Goal: Entertainment & Leisure: Browse casually

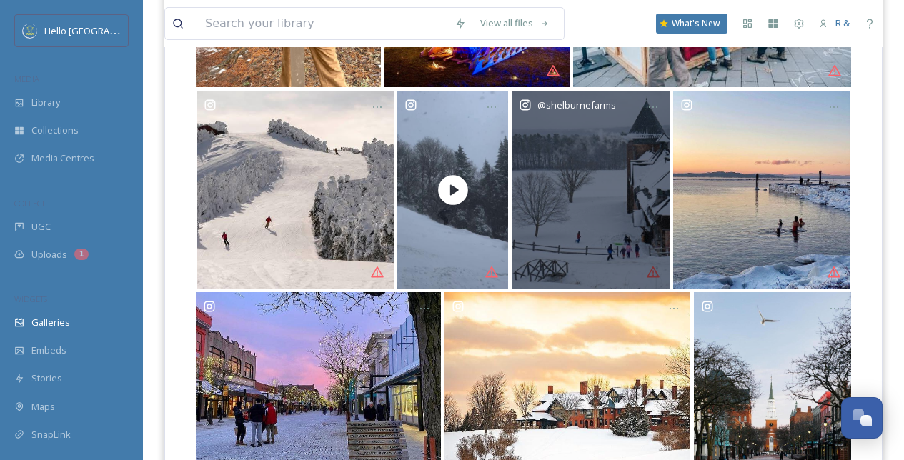
scroll to position [679, 0]
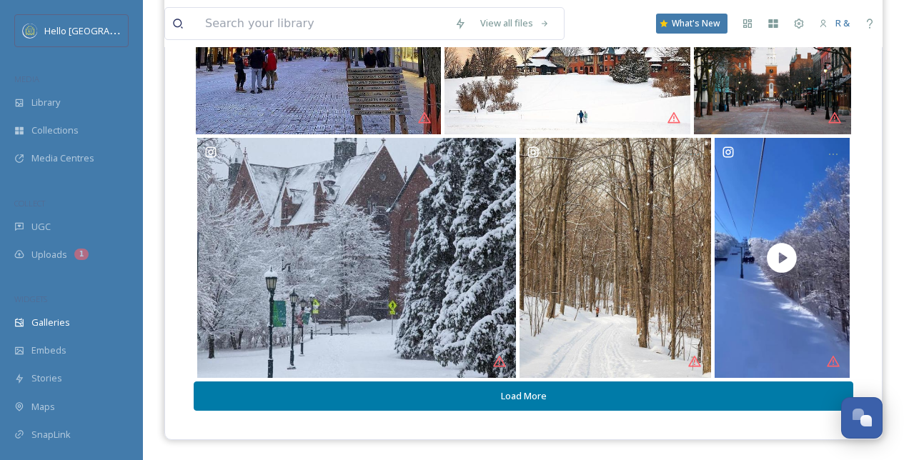
click at [520, 392] on button "Load More" at bounding box center [523, 396] width 659 height 29
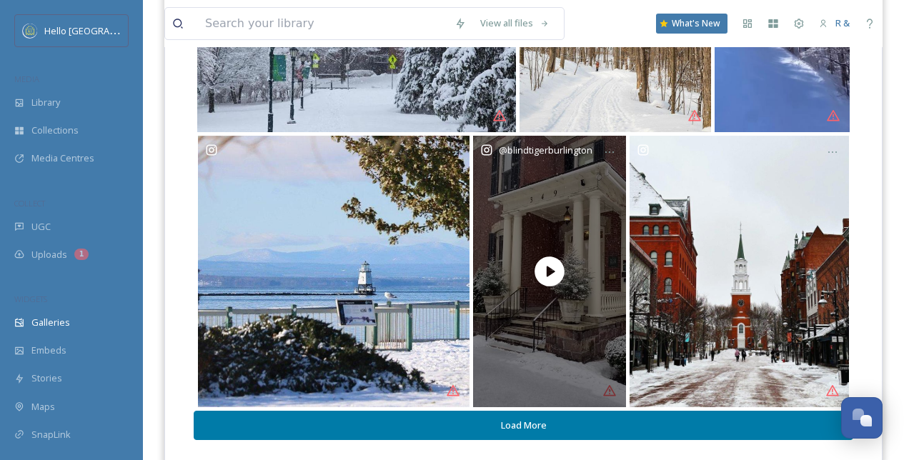
scroll to position [954, 0]
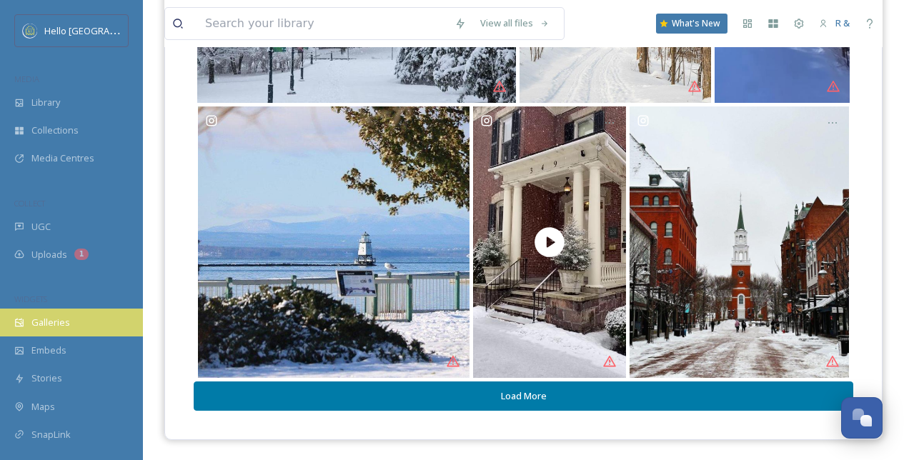
click at [48, 317] on span "Galleries" at bounding box center [50, 323] width 39 height 14
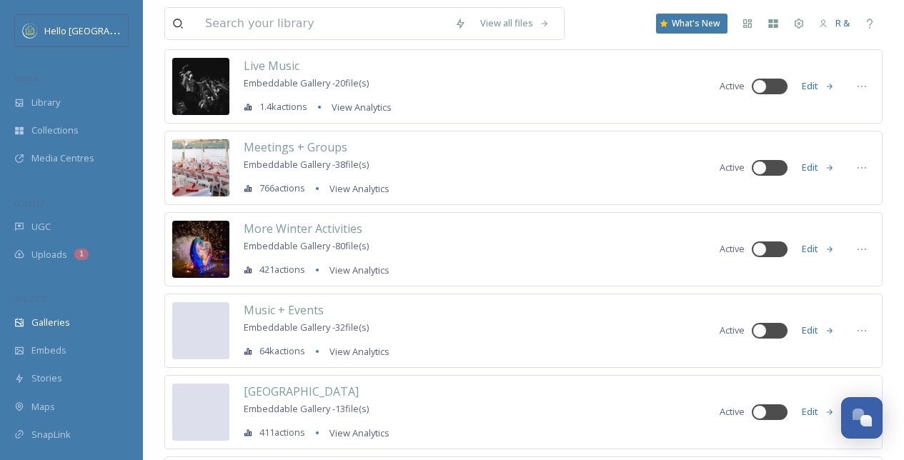
scroll to position [2094, 0]
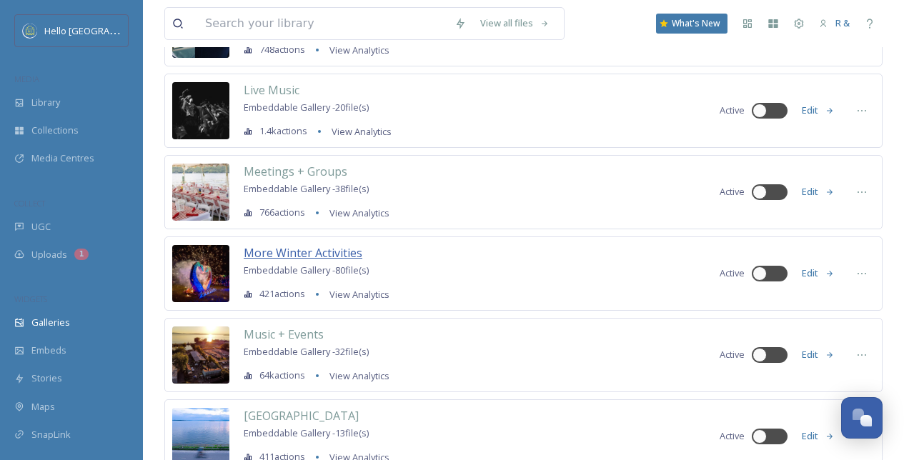
click at [307, 255] on span "More Winter Activities" at bounding box center [303, 253] width 119 height 16
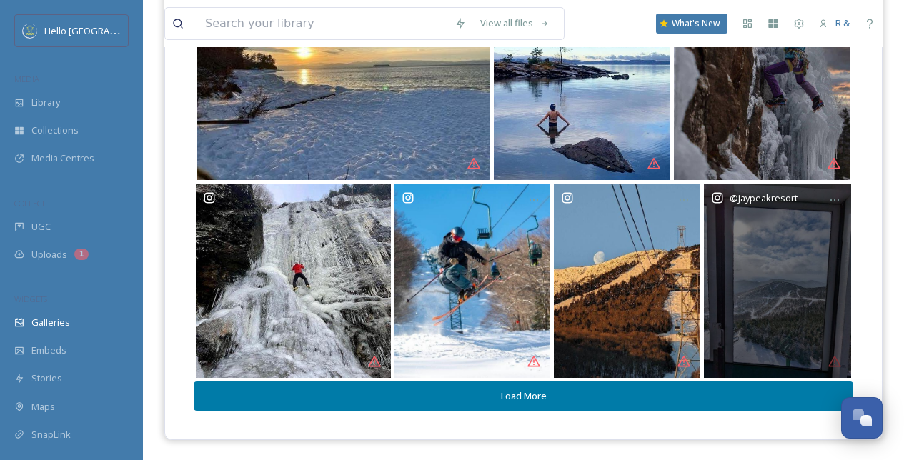
scroll to position [517, 0]
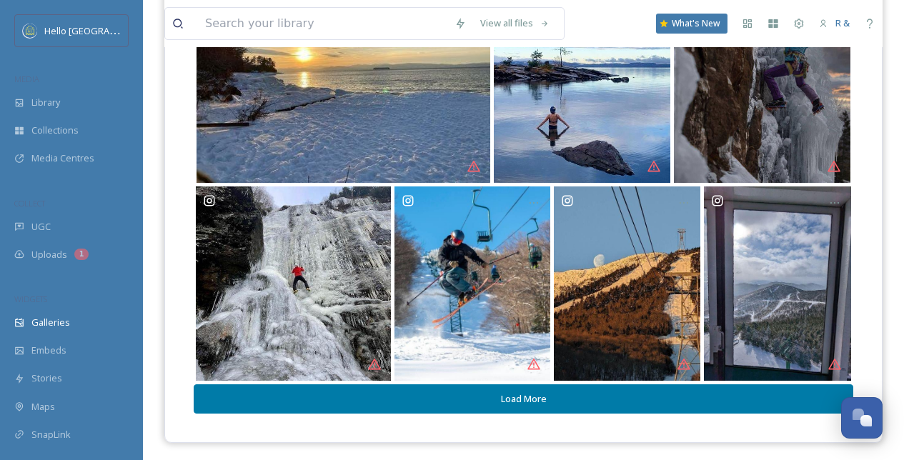
click at [568, 404] on button "Load More" at bounding box center [523, 398] width 659 height 29
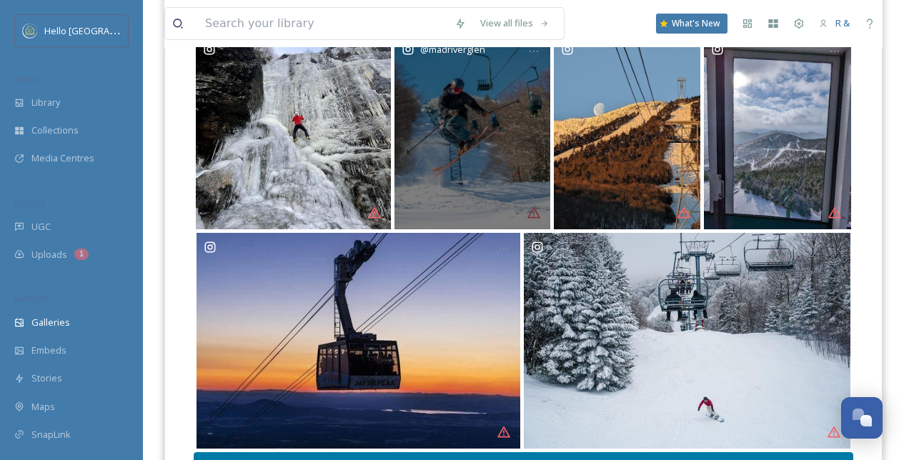
scroll to position [739, 0]
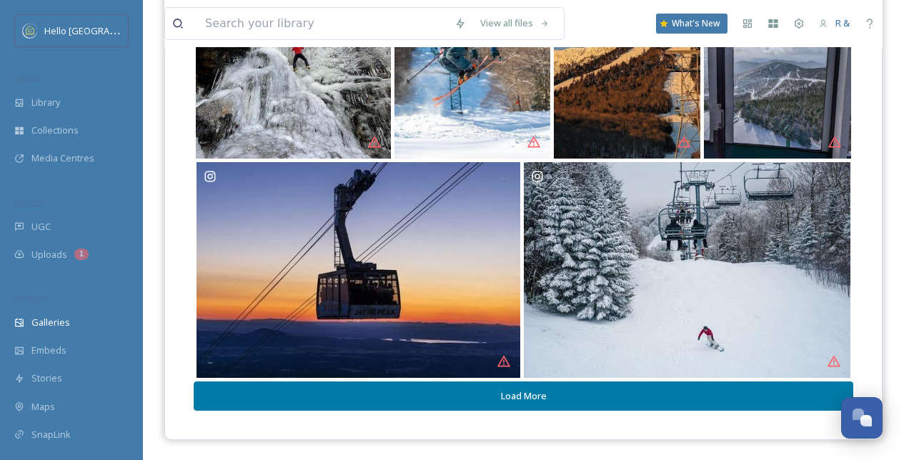
click at [571, 398] on button "Load More" at bounding box center [523, 396] width 659 height 29
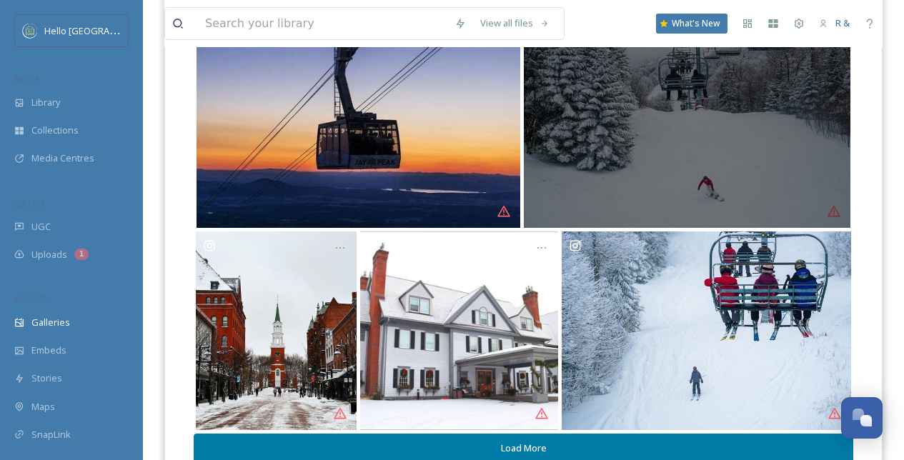
scroll to position [940, 0]
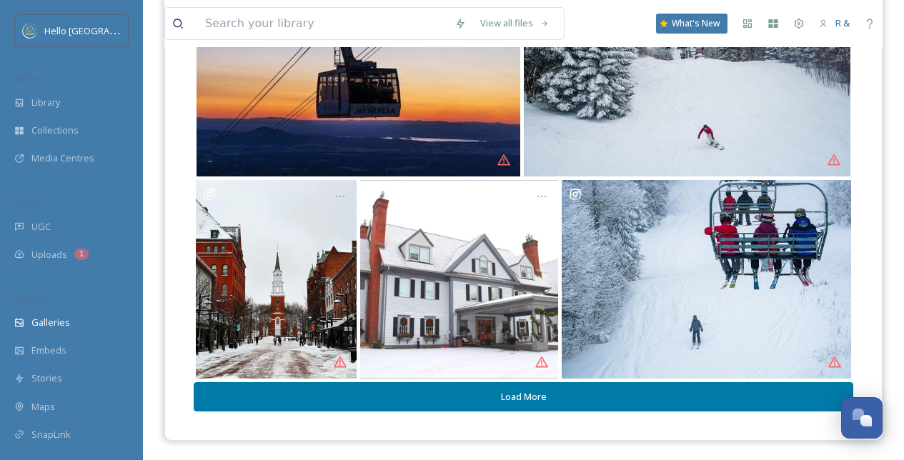
click at [485, 394] on button "Load More" at bounding box center [523, 396] width 659 height 29
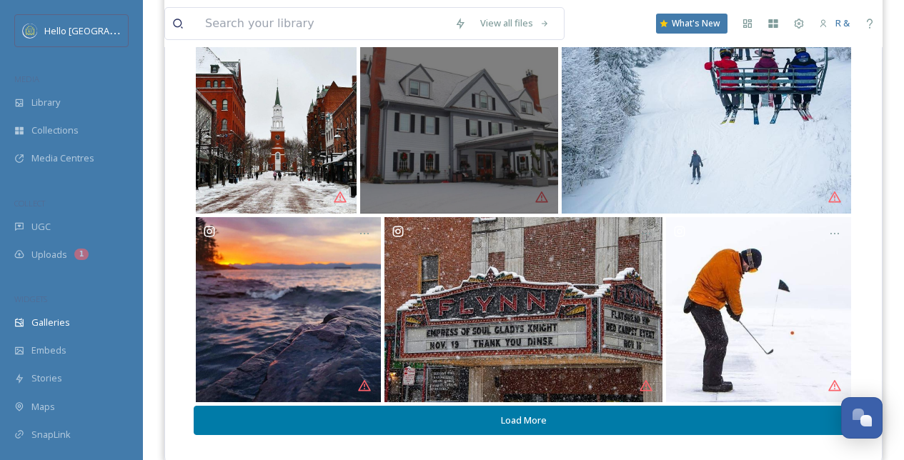
scroll to position [1130, 0]
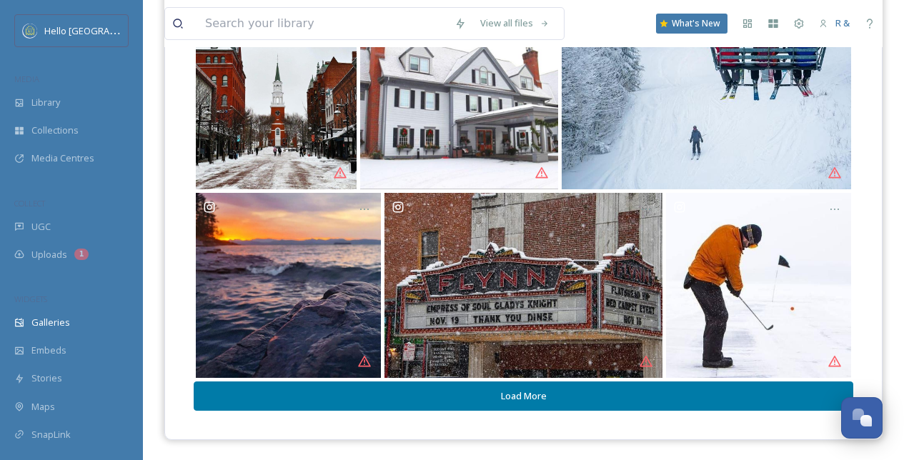
click at [532, 391] on button "Load More" at bounding box center [523, 396] width 659 height 29
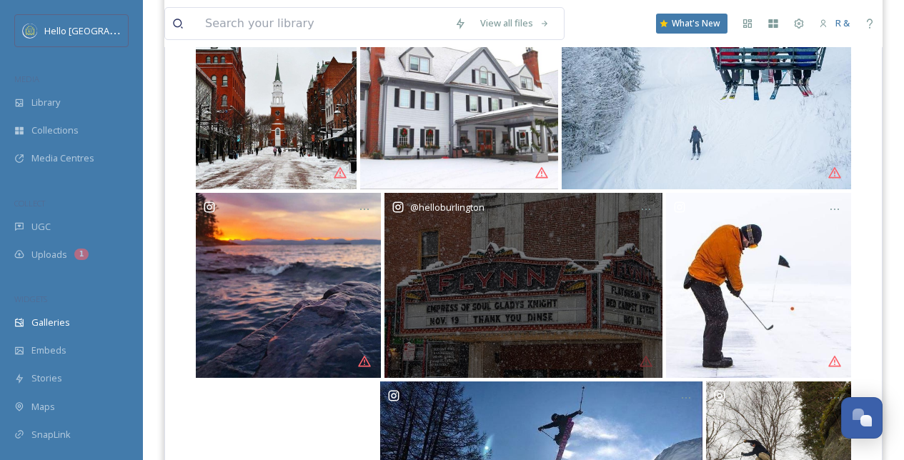
scroll to position [1315, 0]
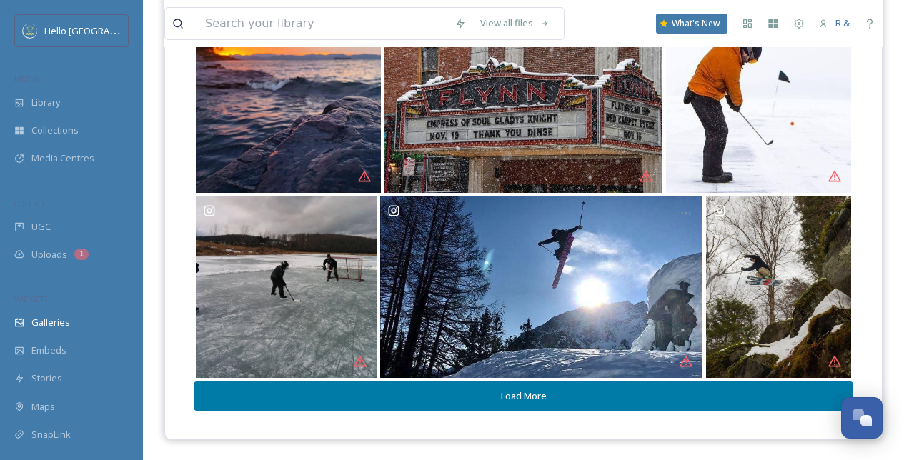
click at [557, 394] on button "Load More" at bounding box center [523, 396] width 659 height 29
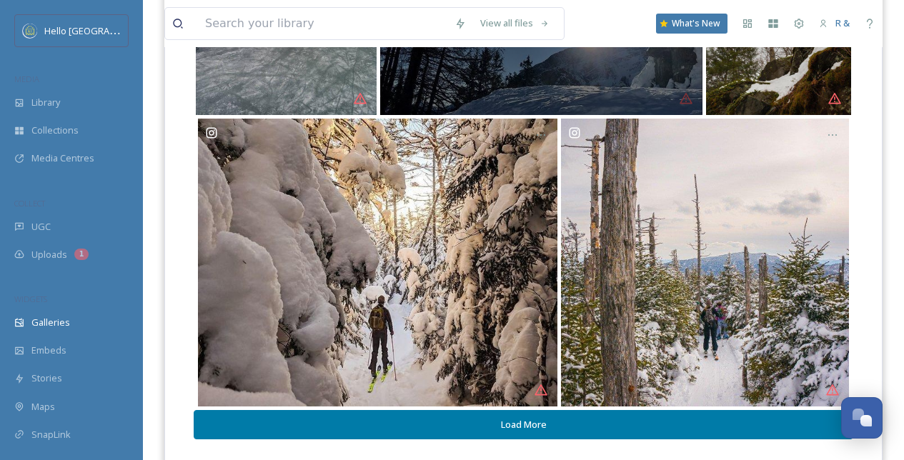
scroll to position [1606, 0]
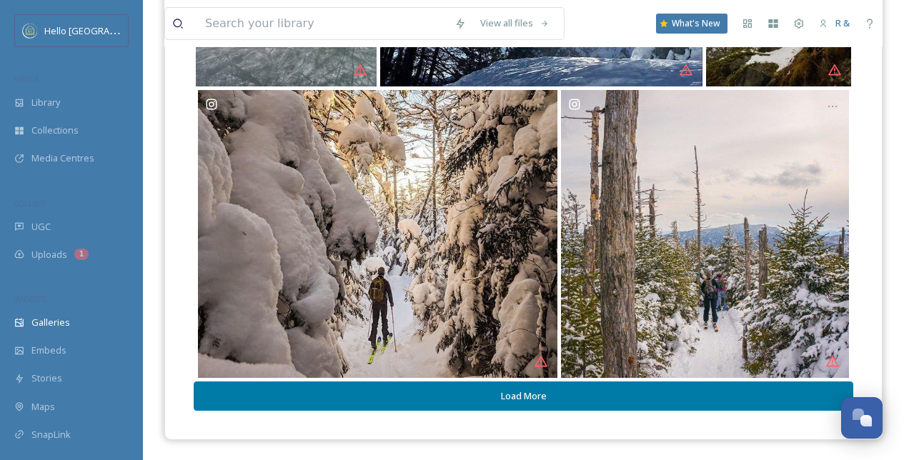
click at [597, 401] on button "Load More" at bounding box center [523, 396] width 659 height 29
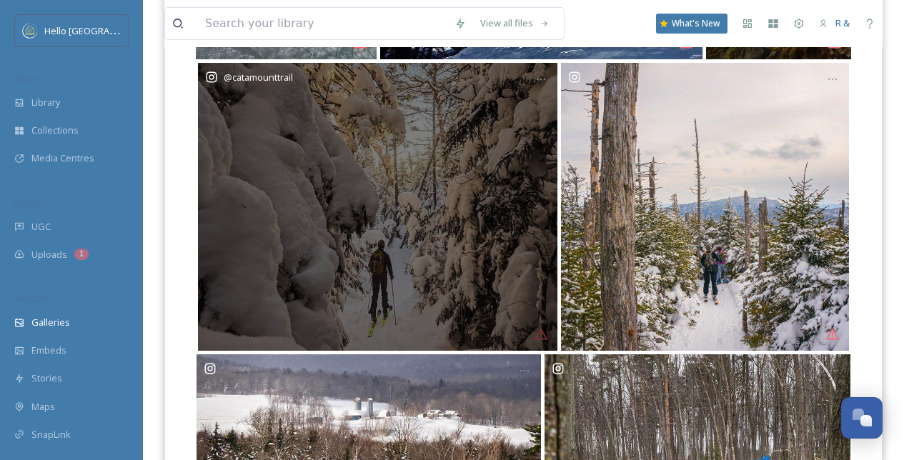
scroll to position [1854, 0]
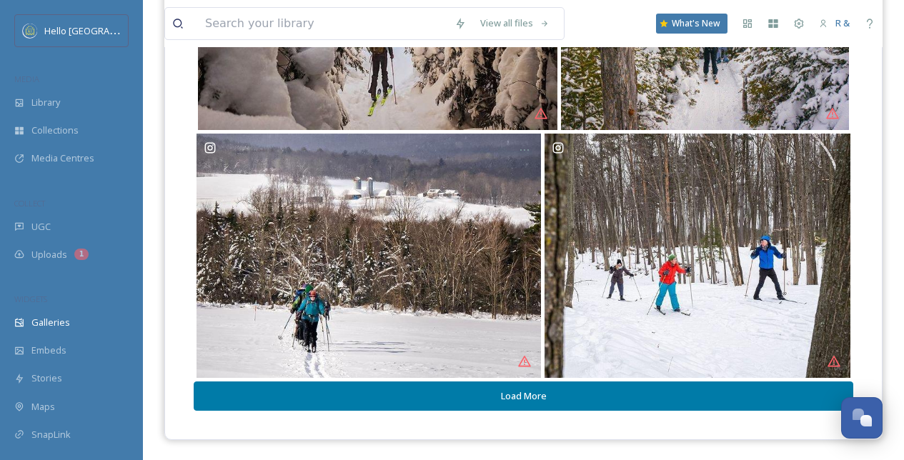
click at [573, 394] on button "Load More" at bounding box center [523, 396] width 659 height 29
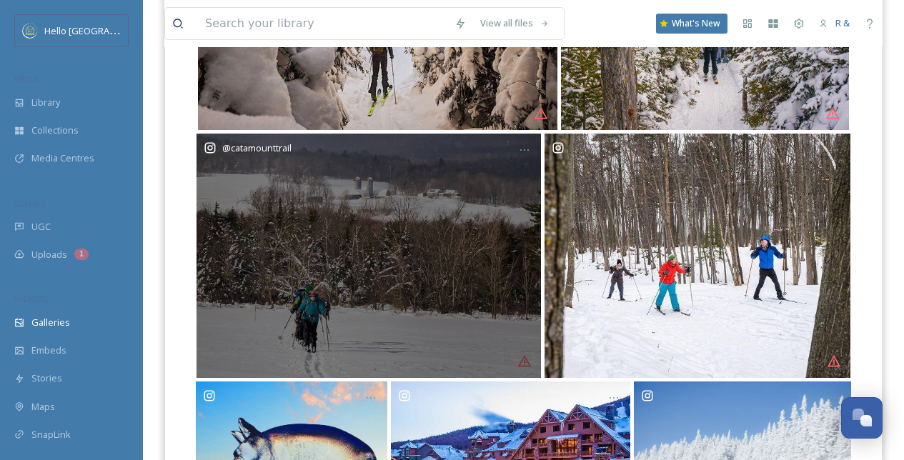
scroll to position [2049, 0]
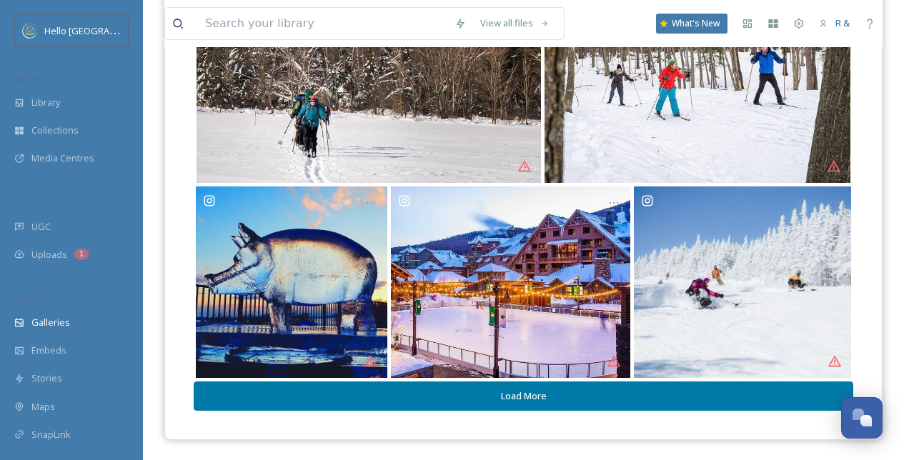
click at [563, 404] on button "Load More" at bounding box center [523, 396] width 659 height 29
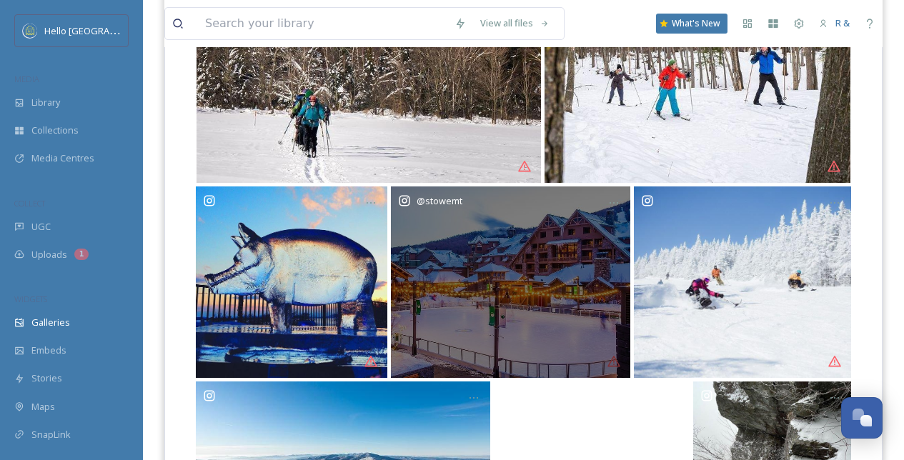
scroll to position [2249, 0]
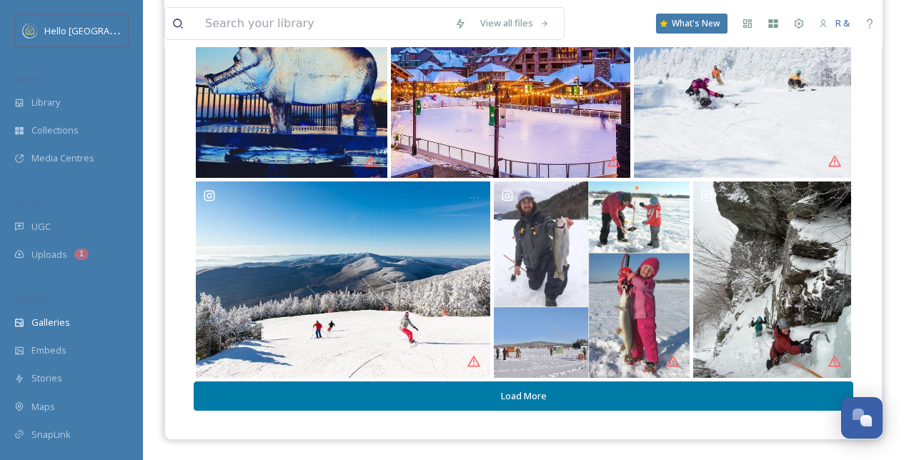
click at [547, 399] on button "Load More" at bounding box center [523, 396] width 659 height 29
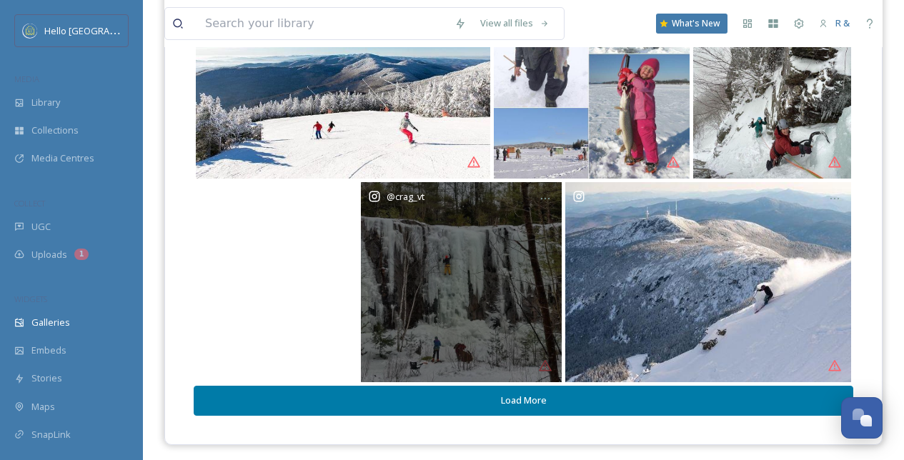
scroll to position [2453, 0]
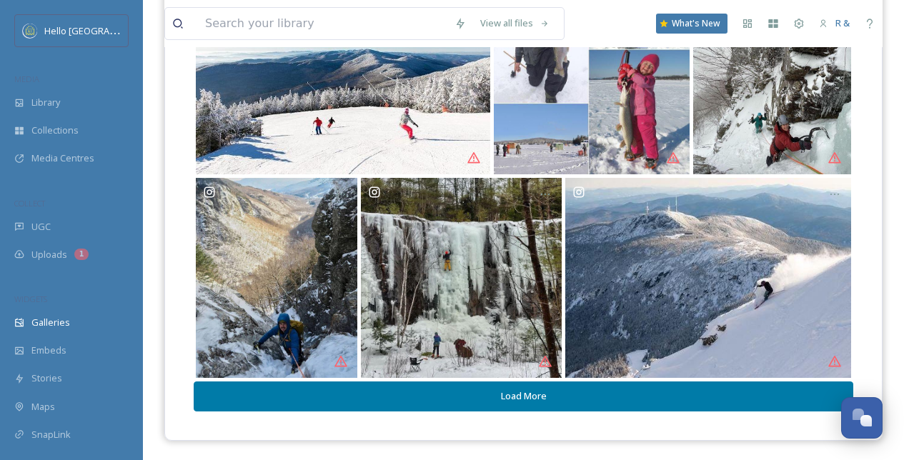
click at [539, 397] on button "Load More" at bounding box center [523, 396] width 659 height 29
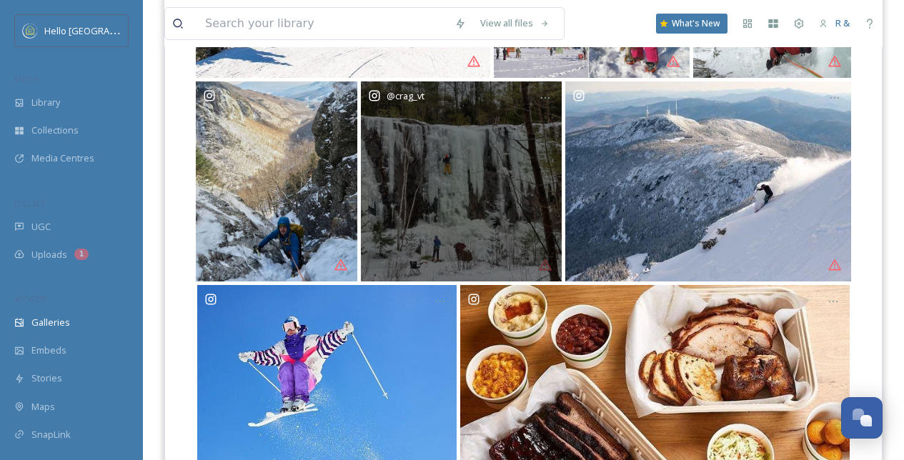
scroll to position [2716, 0]
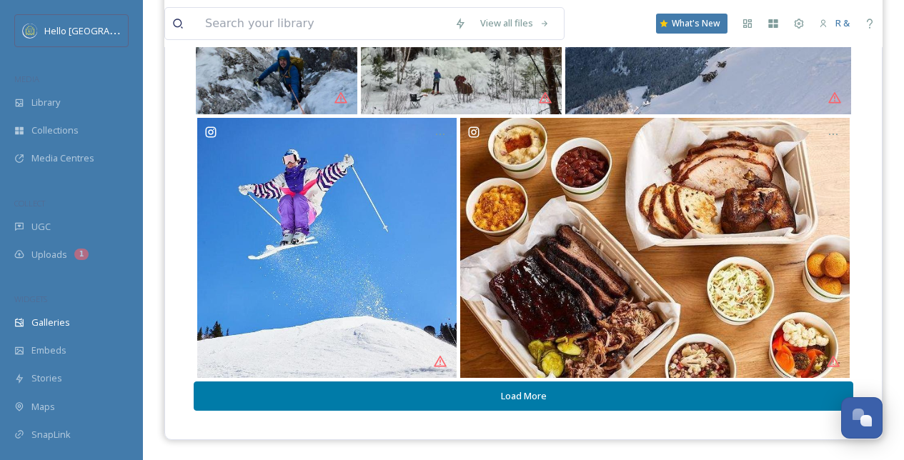
click at [572, 399] on button "Load More" at bounding box center [523, 396] width 659 height 29
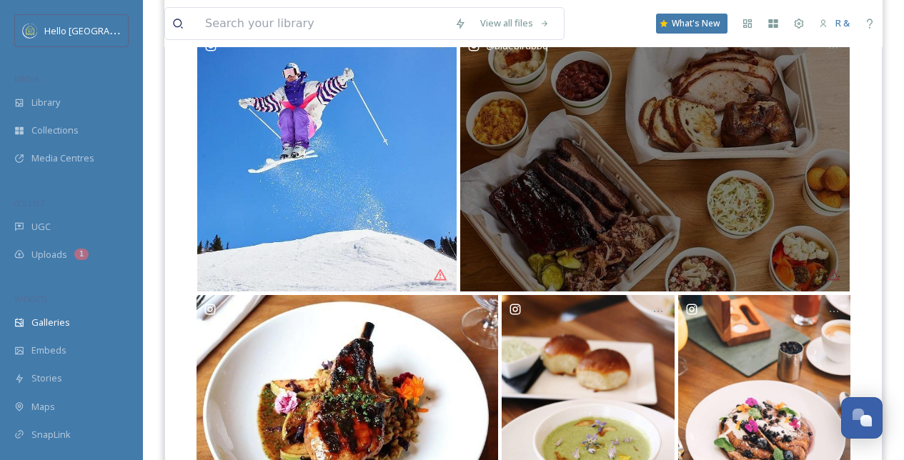
scroll to position [2935, 0]
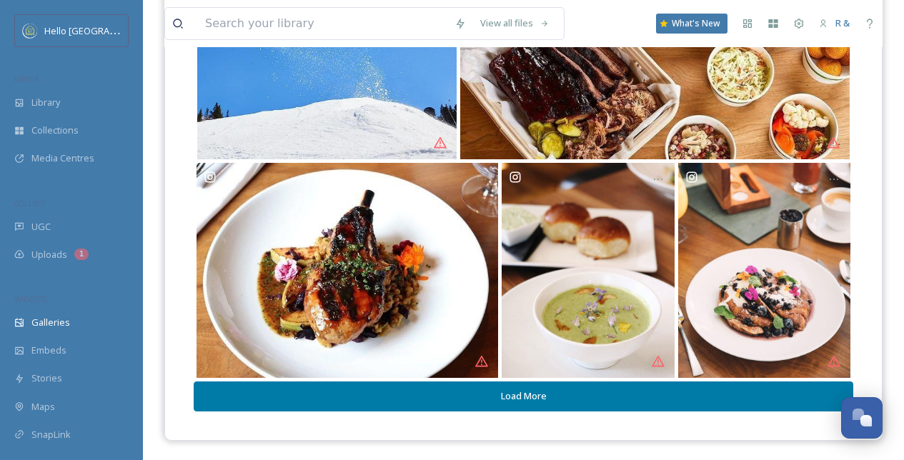
click at [544, 398] on button "Load More" at bounding box center [523, 396] width 659 height 29
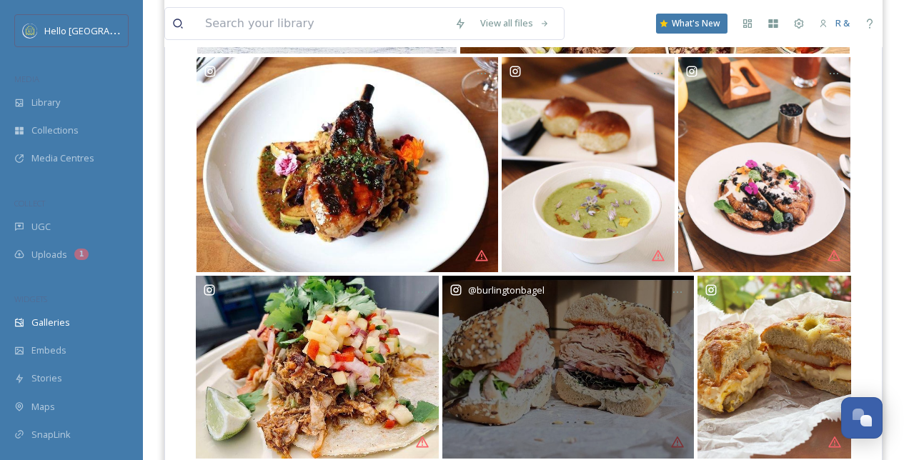
scroll to position [3121, 0]
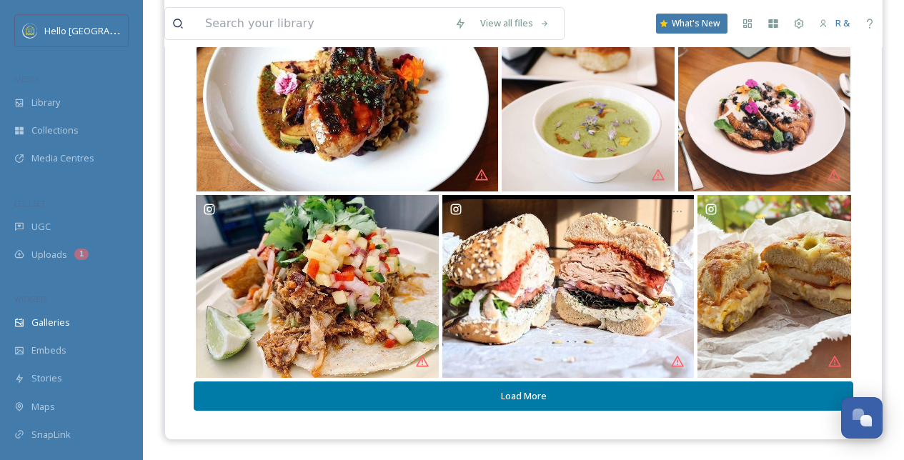
click at [539, 400] on button "Load More" at bounding box center [523, 396] width 659 height 29
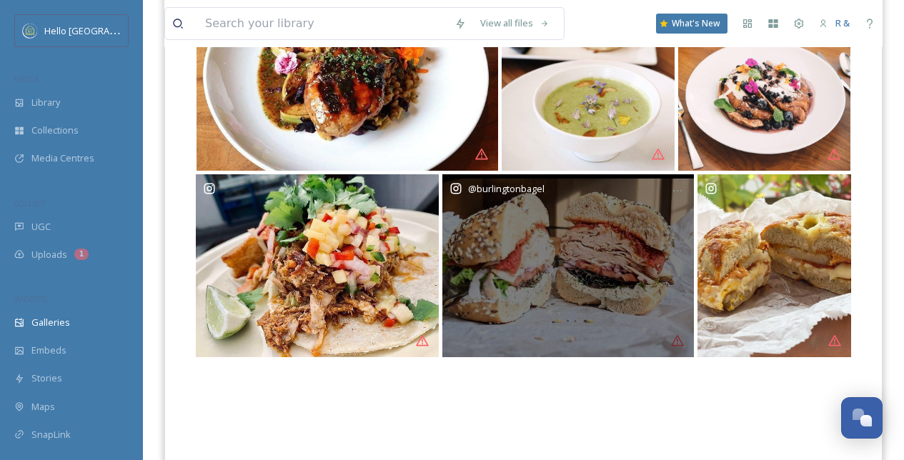
scroll to position [3311, 0]
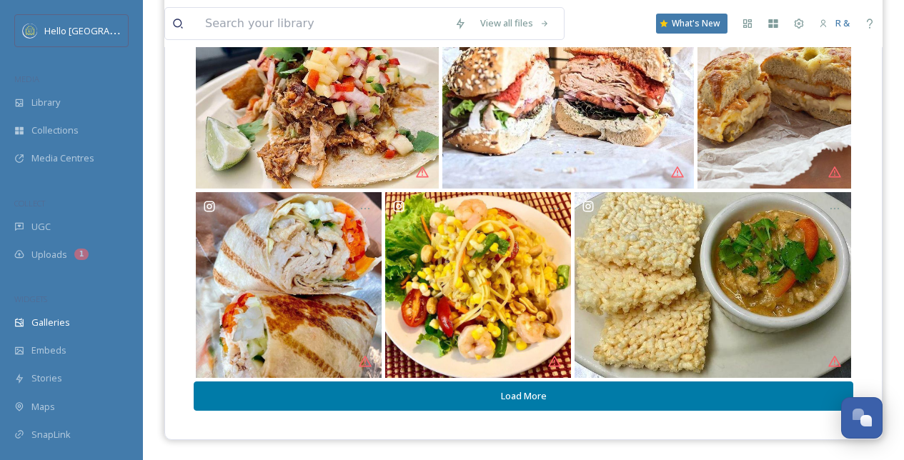
click at [544, 400] on button "Load More" at bounding box center [523, 396] width 659 height 29
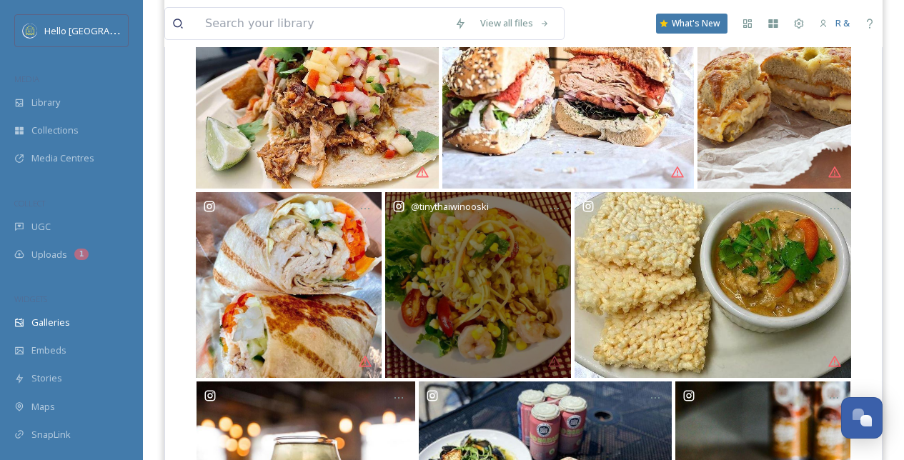
scroll to position [3532, 0]
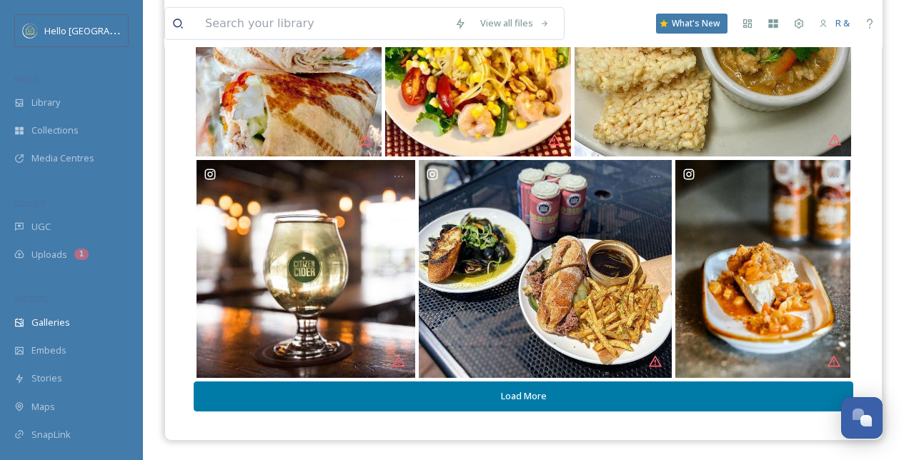
click at [509, 389] on button "Load More" at bounding box center [523, 396] width 659 height 29
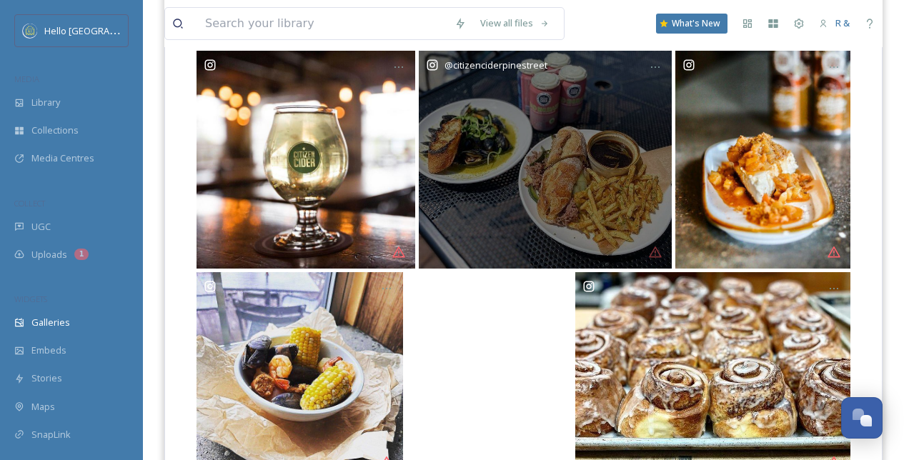
scroll to position [3742, 0]
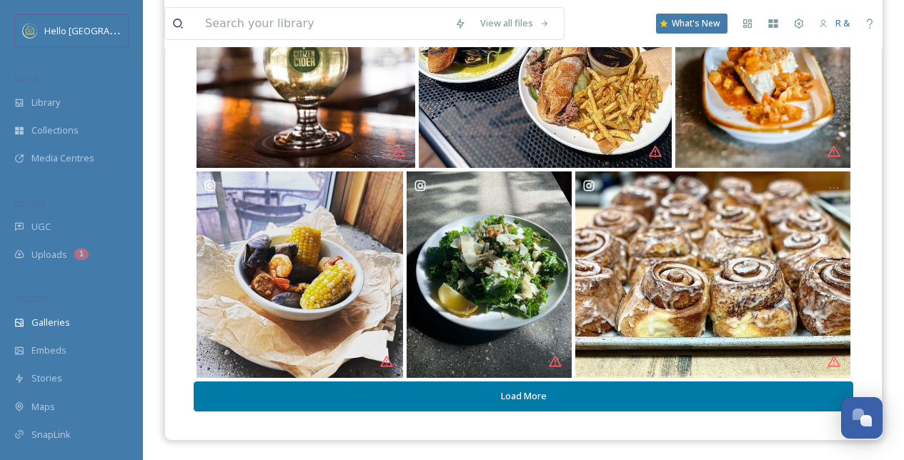
click at [507, 396] on button "Load More" at bounding box center [523, 396] width 659 height 29
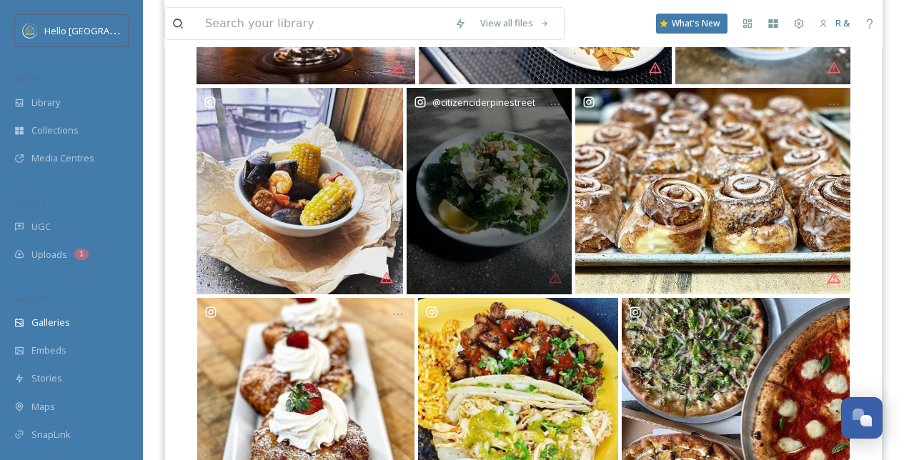
scroll to position [3974, 0]
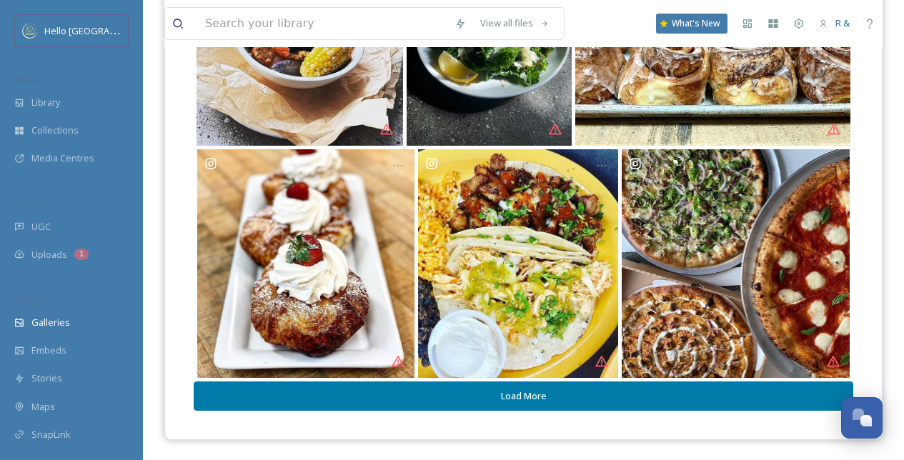
click at [479, 395] on button "Load More" at bounding box center [523, 396] width 659 height 29
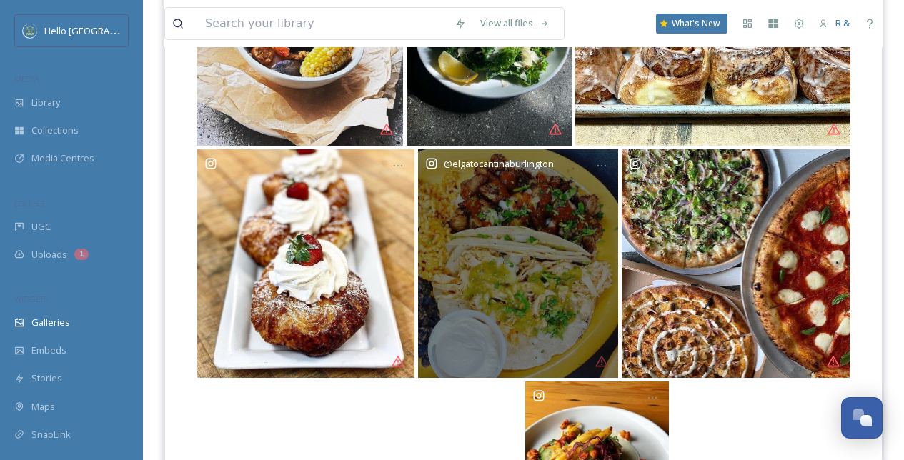
scroll to position [4157, 0]
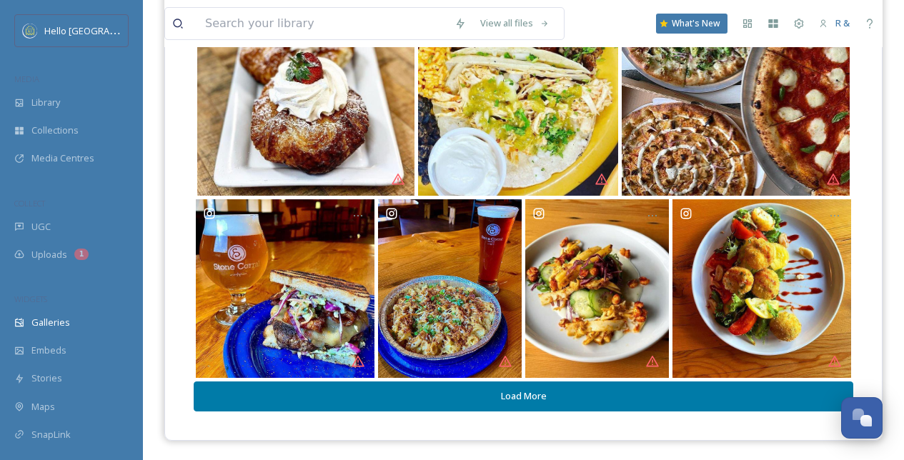
click at [492, 409] on button "Load More" at bounding box center [523, 396] width 659 height 29
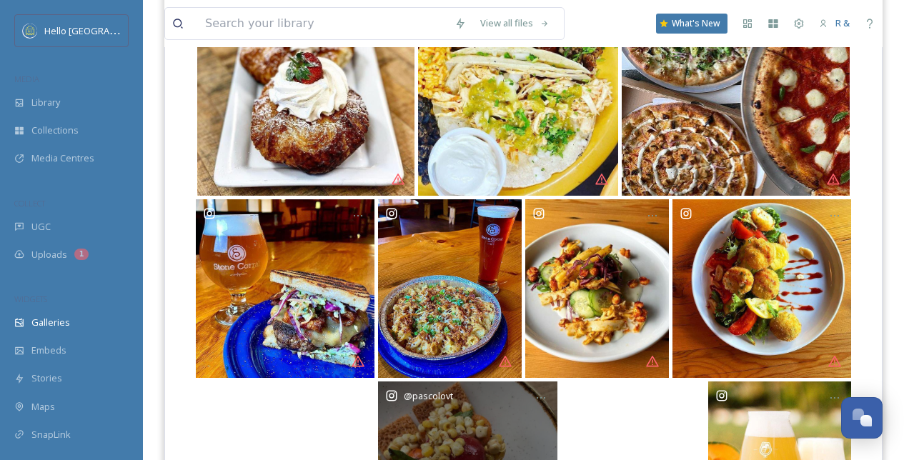
scroll to position [4339, 0]
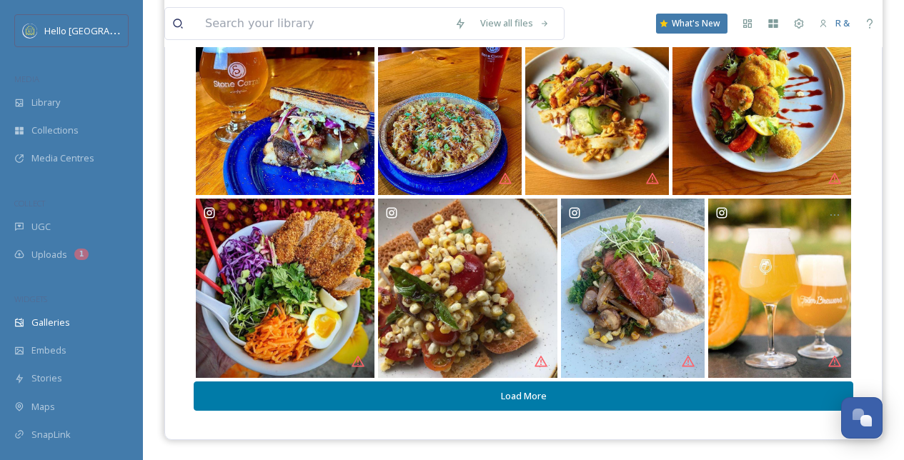
click at [501, 400] on button "Load More" at bounding box center [523, 396] width 659 height 29
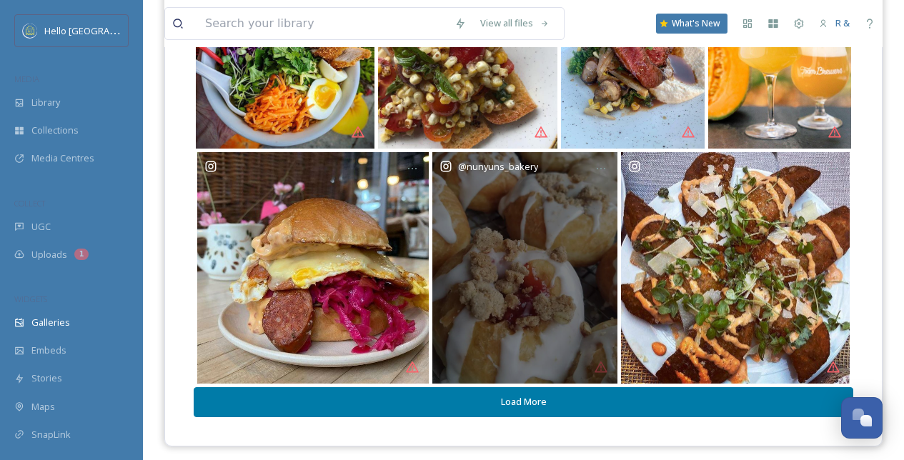
scroll to position [4574, 0]
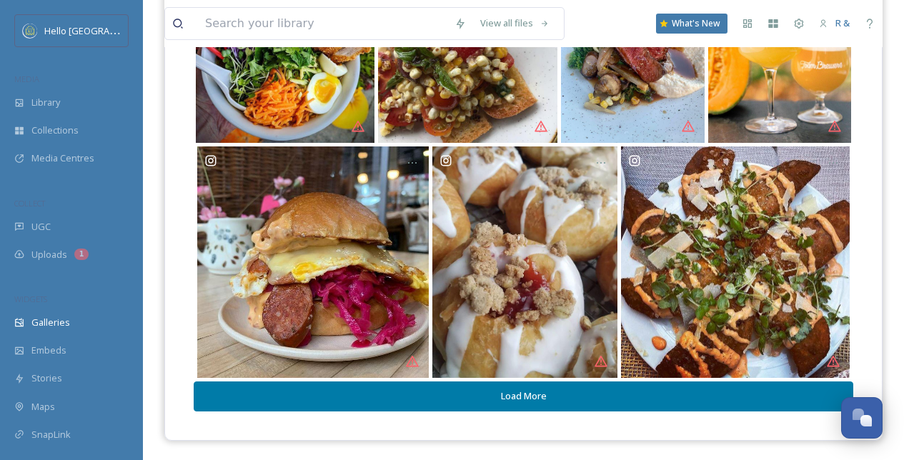
click at [501, 400] on button "Load More" at bounding box center [523, 396] width 659 height 29
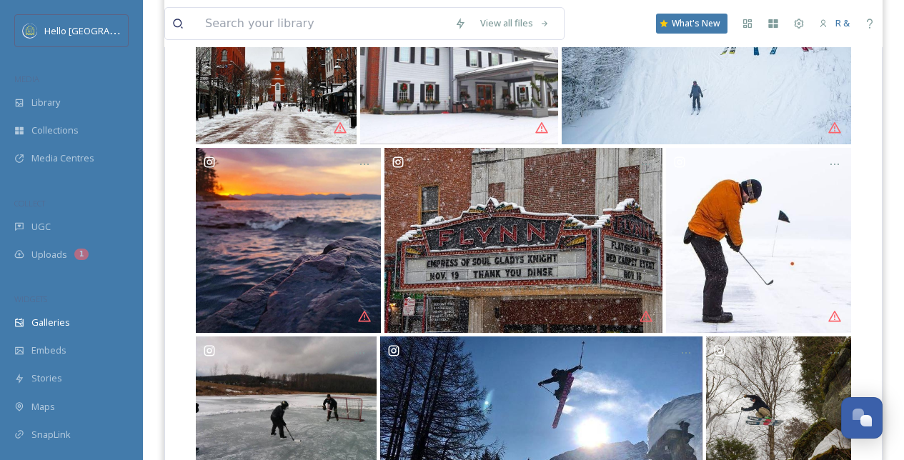
scroll to position [0, 0]
